Goal: Task Accomplishment & Management: Manage account settings

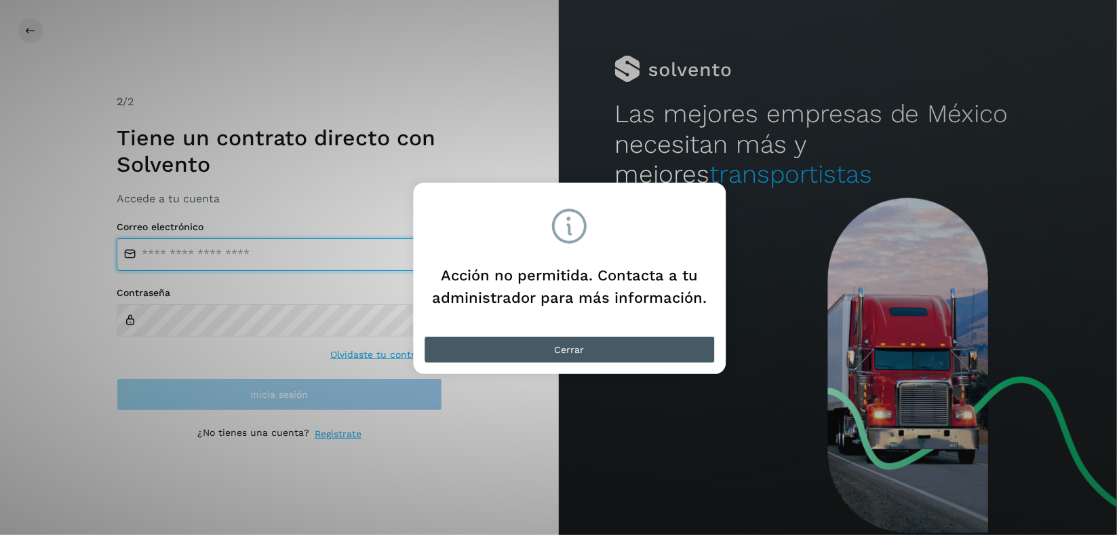
type input "**********"
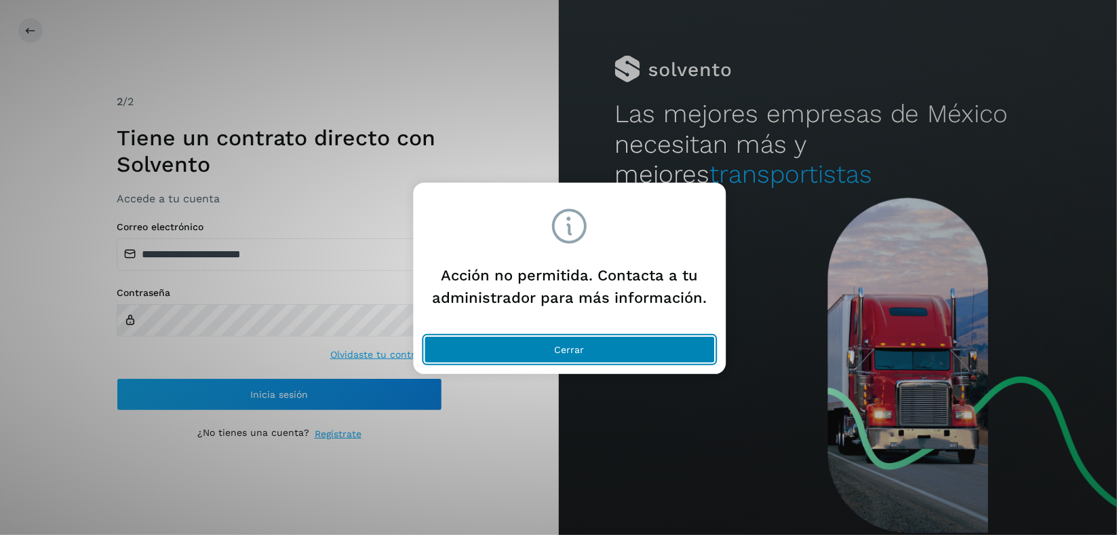
click at [553, 356] on button "Cerrar" at bounding box center [569, 349] width 291 height 27
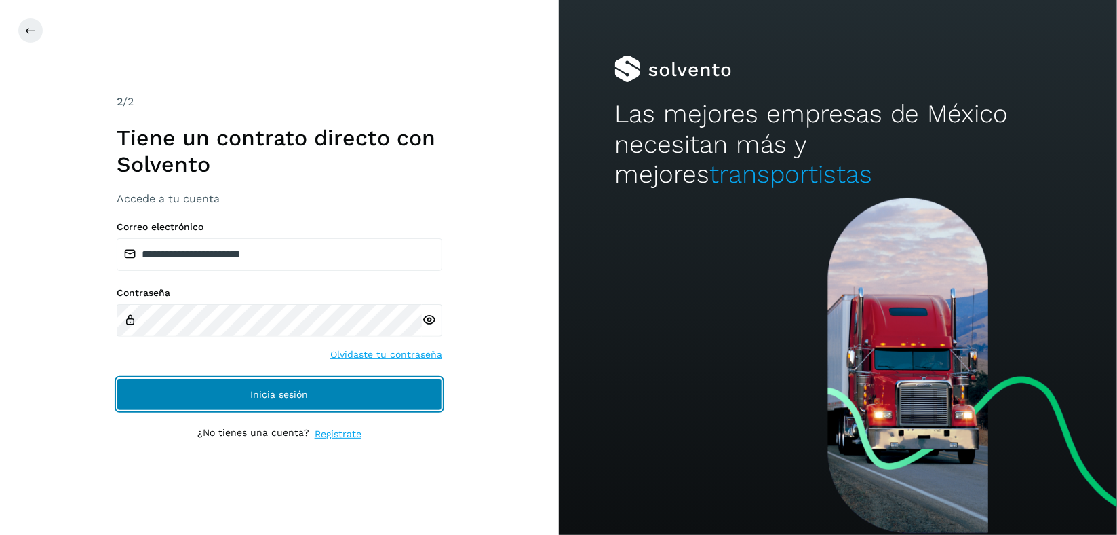
click at [250, 390] on span "Inicia sesión" at bounding box center [279, 393] width 58 height 9
